Goal: Information Seeking & Learning: Learn about a topic

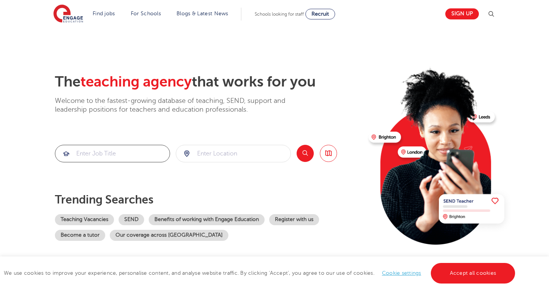
click at [128, 151] on input "search" at bounding box center [112, 153] width 114 height 17
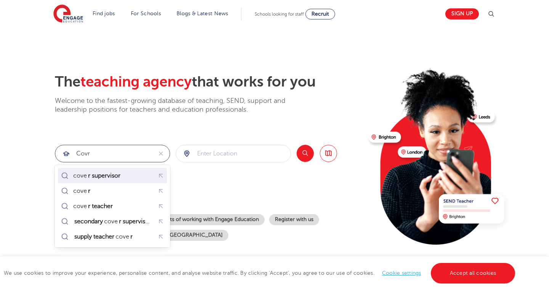
click at [103, 176] on mark "r supervisor" at bounding box center [104, 175] width 35 height 9
type input "cover supervisor"
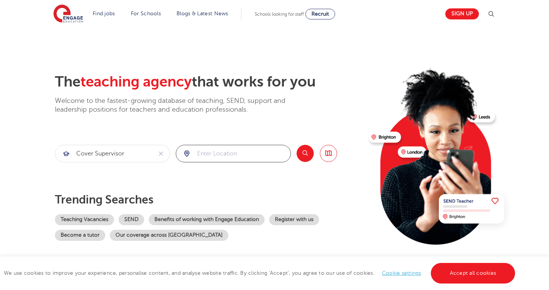
click at [226, 153] on input "search" at bounding box center [233, 153] width 114 height 17
type input "SL5 8AG"
click at [305, 152] on button "Search" at bounding box center [305, 153] width 17 height 17
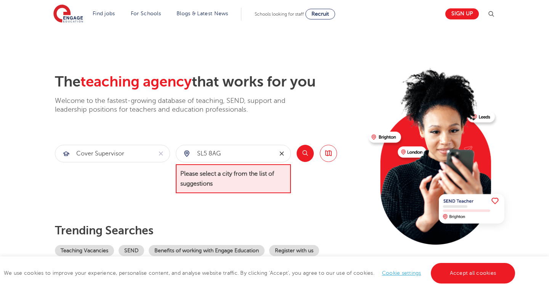
click at [283, 153] on icon "reset" at bounding box center [281, 154] width 4 height 4
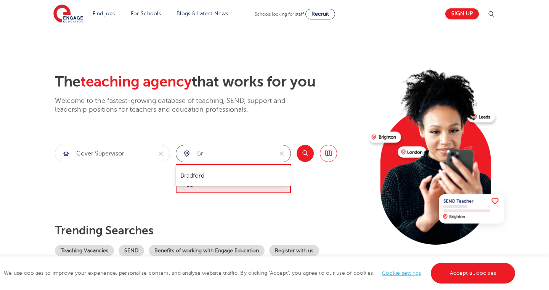
type input "b"
type input "S"
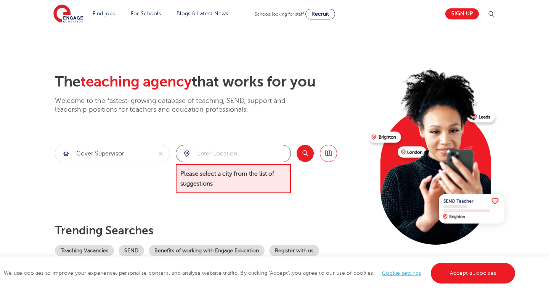
type input "E"
type input "South East"
click at [283, 152] on icon "reset" at bounding box center [281, 154] width 4 height 4
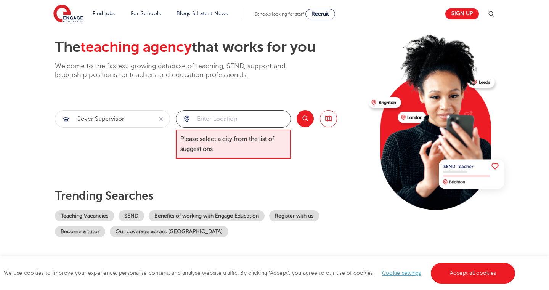
scroll to position [34, 0]
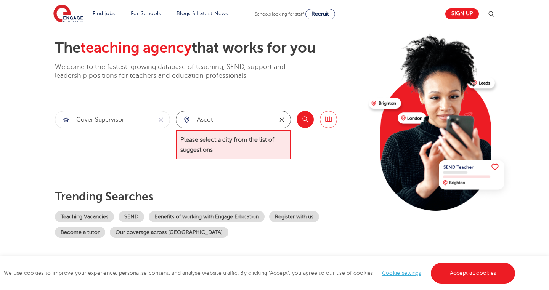
type input "Ascot"
click at [281, 116] on icon "reset" at bounding box center [282, 119] width 8 height 7
type input "Birmingham"
click at [273, 141] on span "Please select a city from the list of suggestions" at bounding box center [233, 144] width 115 height 29
click at [329, 120] on link "Browse all Jobs" at bounding box center [328, 119] width 17 height 17
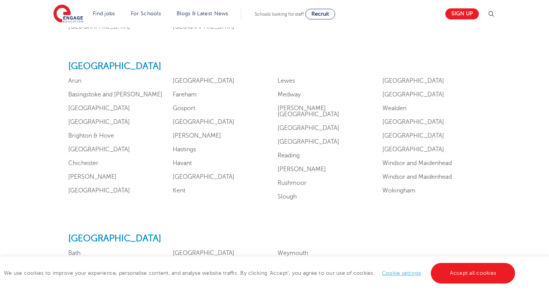
scroll to position [701, 0]
click at [90, 125] on link "Bracknell Forest" at bounding box center [99, 121] width 62 height 7
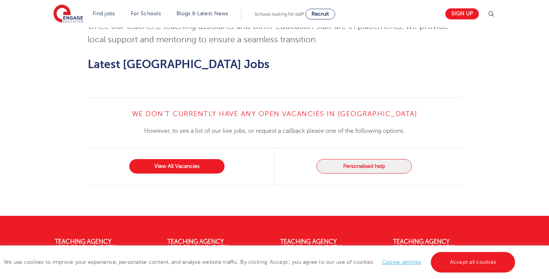
scroll to position [864, 0]
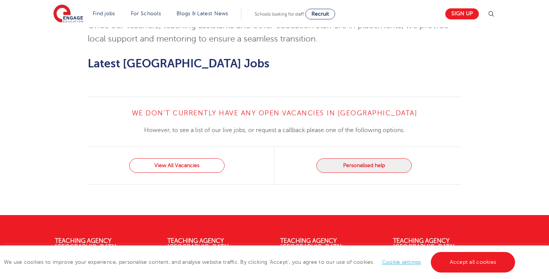
click at [195, 159] on link "View All Vacancies" at bounding box center [176, 166] width 95 height 14
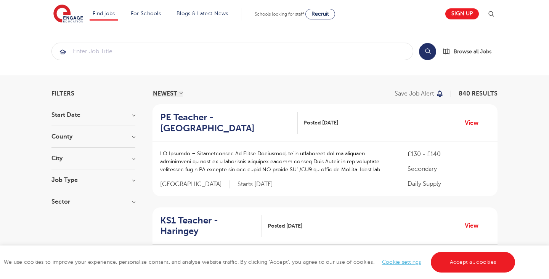
click at [133, 134] on h3 "County" at bounding box center [93, 137] width 84 height 6
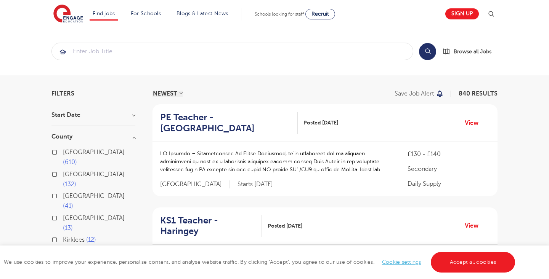
click at [63, 249] on button "Show more" at bounding box center [67, 252] width 32 height 7
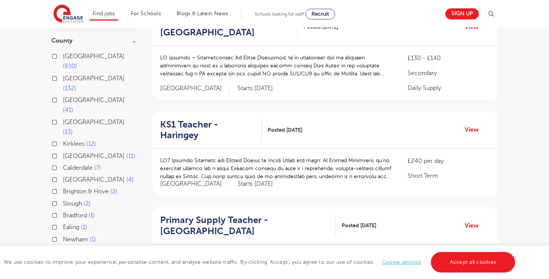
scroll to position [97, 0]
click at [63, 198] on label "Slough 2" at bounding box center [77, 203] width 28 height 10
click at [63, 200] on input "Slough 2" at bounding box center [65, 202] width 5 height 5
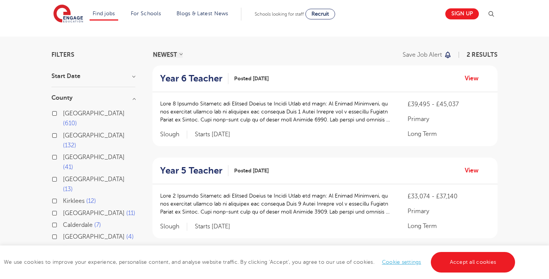
scroll to position [39, 0]
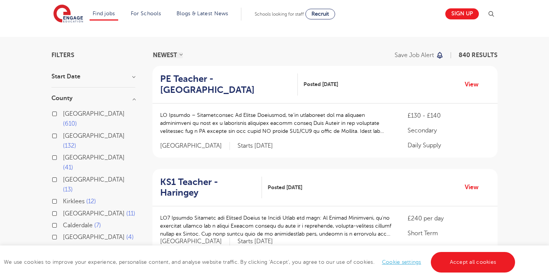
scroll to position [97, 0]
